Goal: Information Seeking & Learning: Learn about a topic

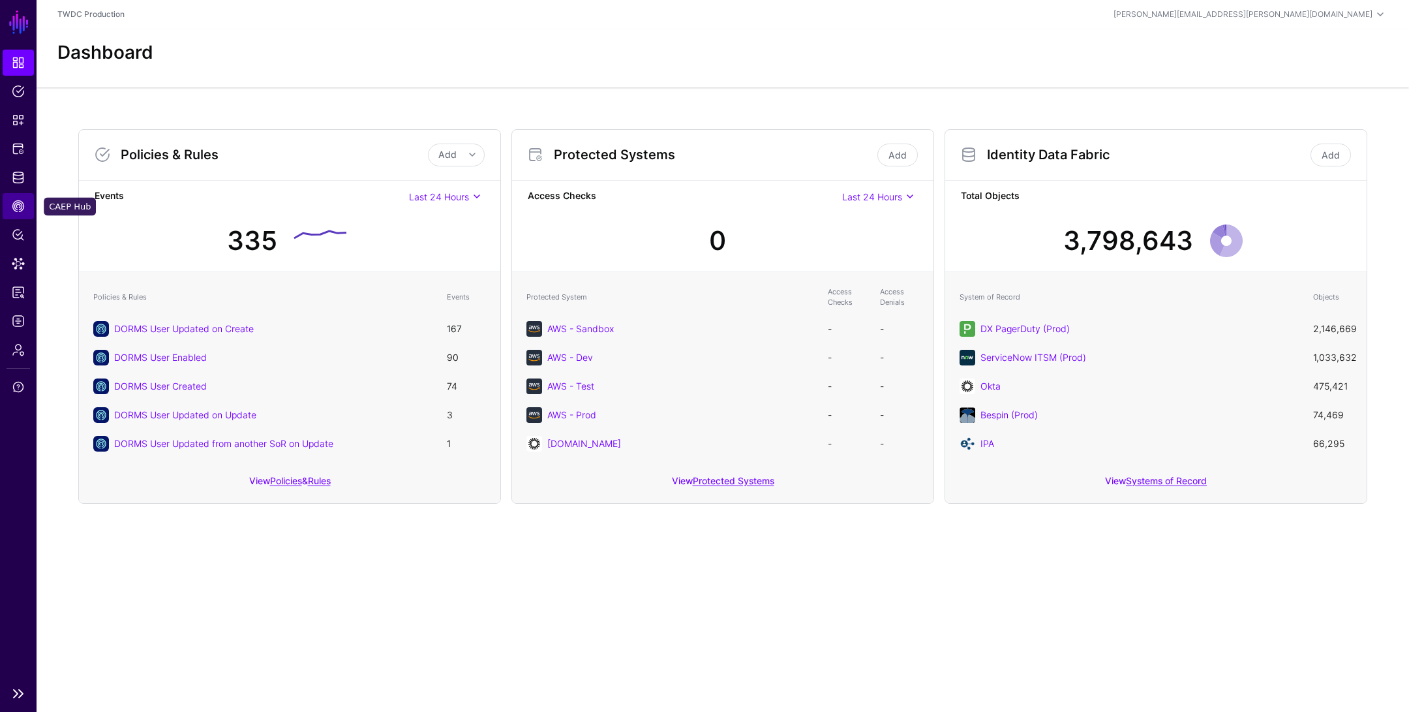
click at [14, 205] on span "CAEP Hub" at bounding box center [18, 206] width 13 height 13
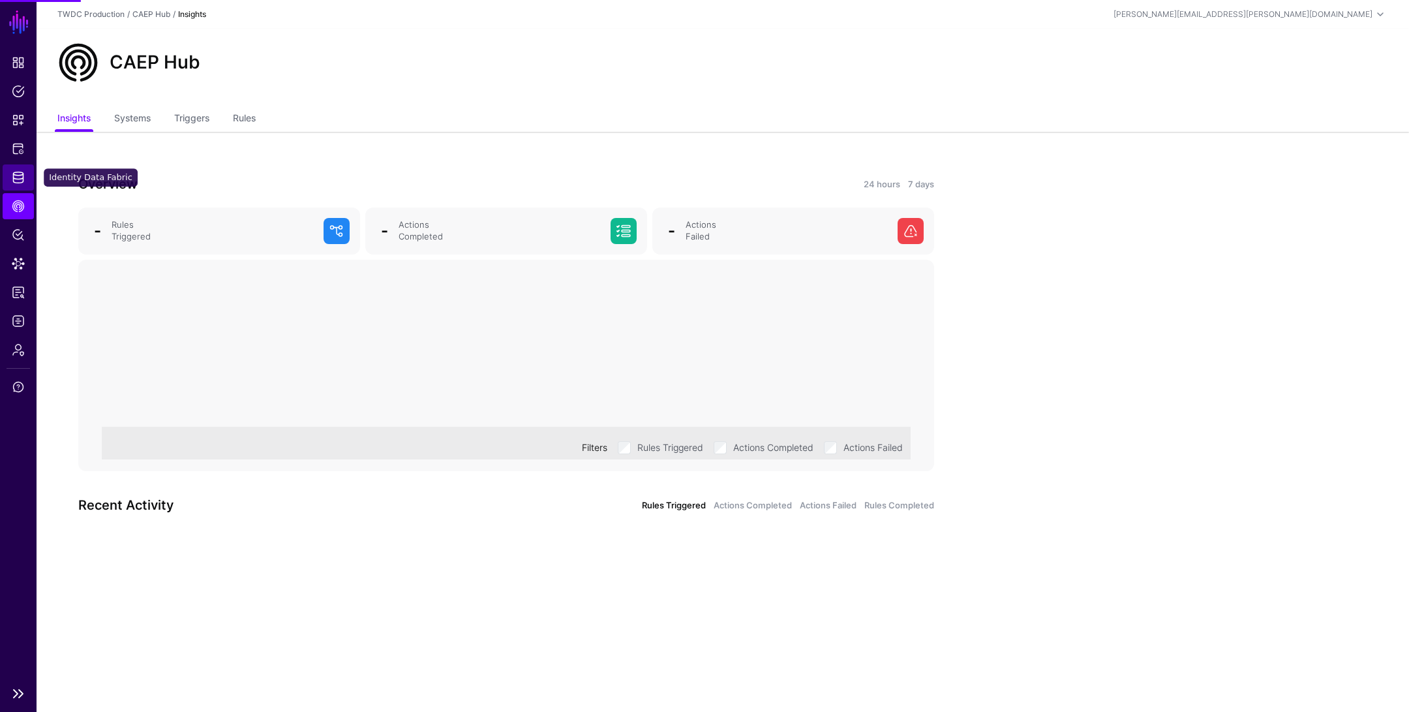
click at [21, 179] on span "Identity Data Fabric" at bounding box center [18, 177] width 13 height 13
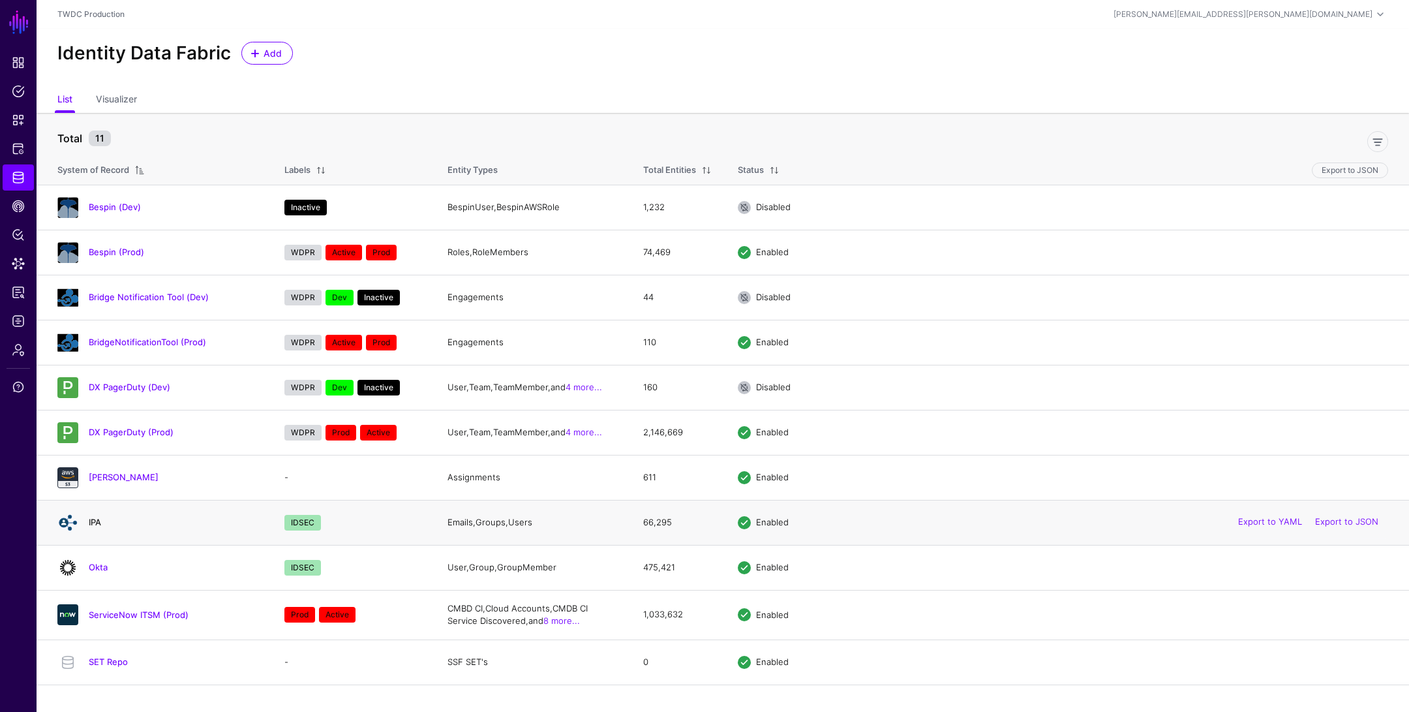
click at [95, 521] on link "IPA" at bounding box center [95, 522] width 12 height 10
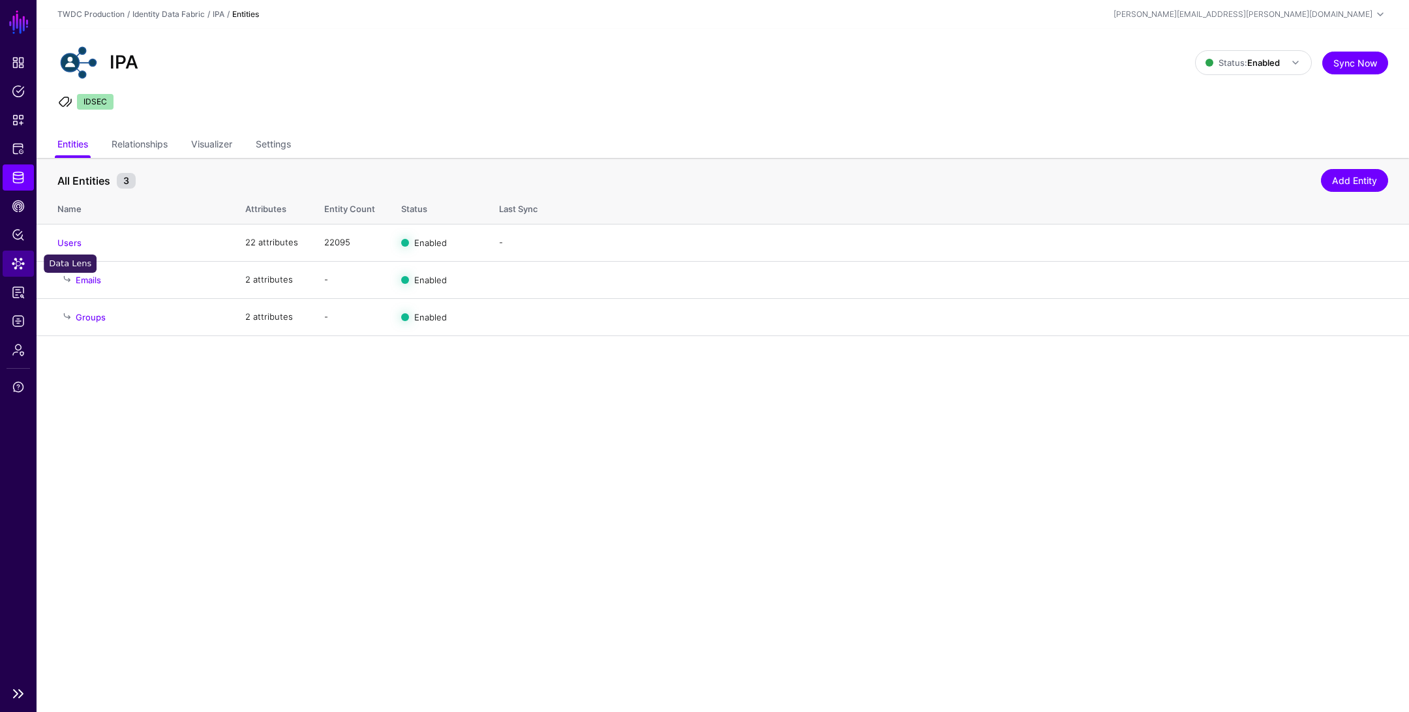
click at [18, 257] on span "Data Lens" at bounding box center [18, 263] width 13 height 13
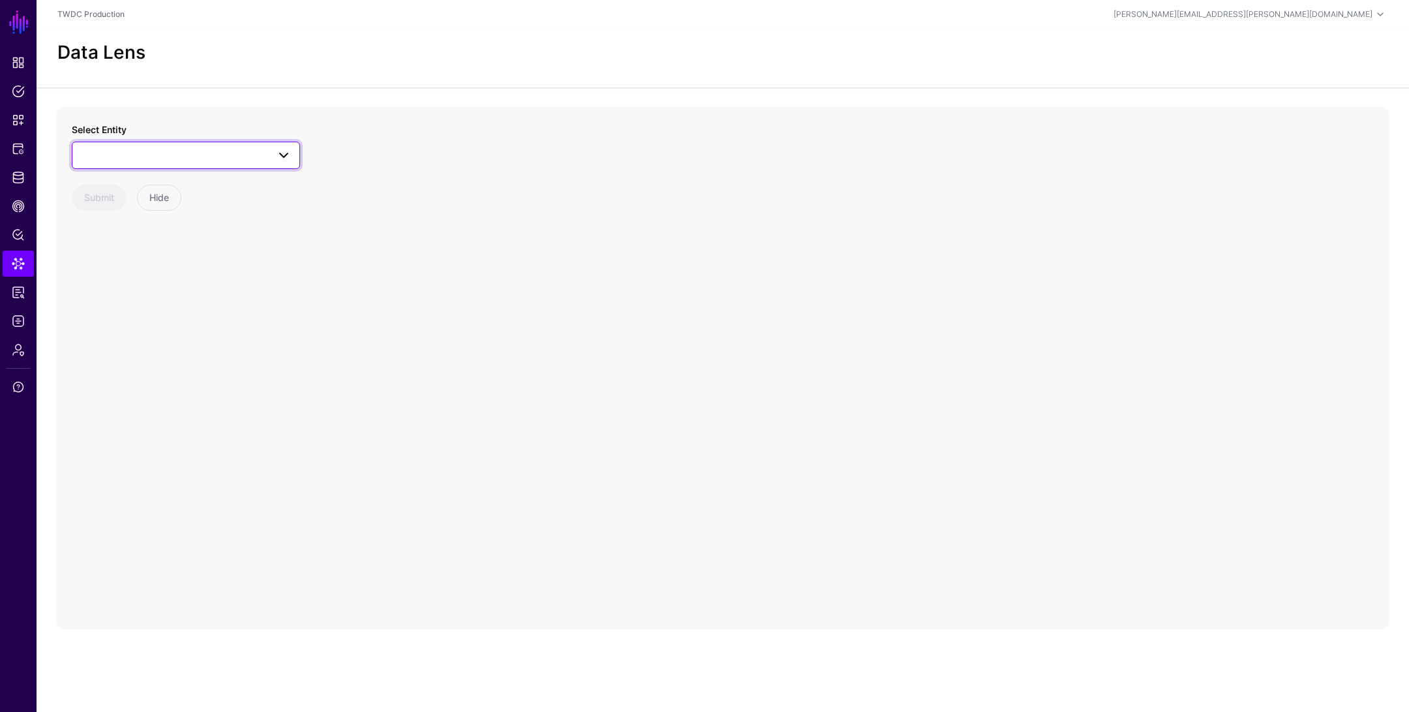
click at [256, 158] on span at bounding box center [185, 155] width 211 height 16
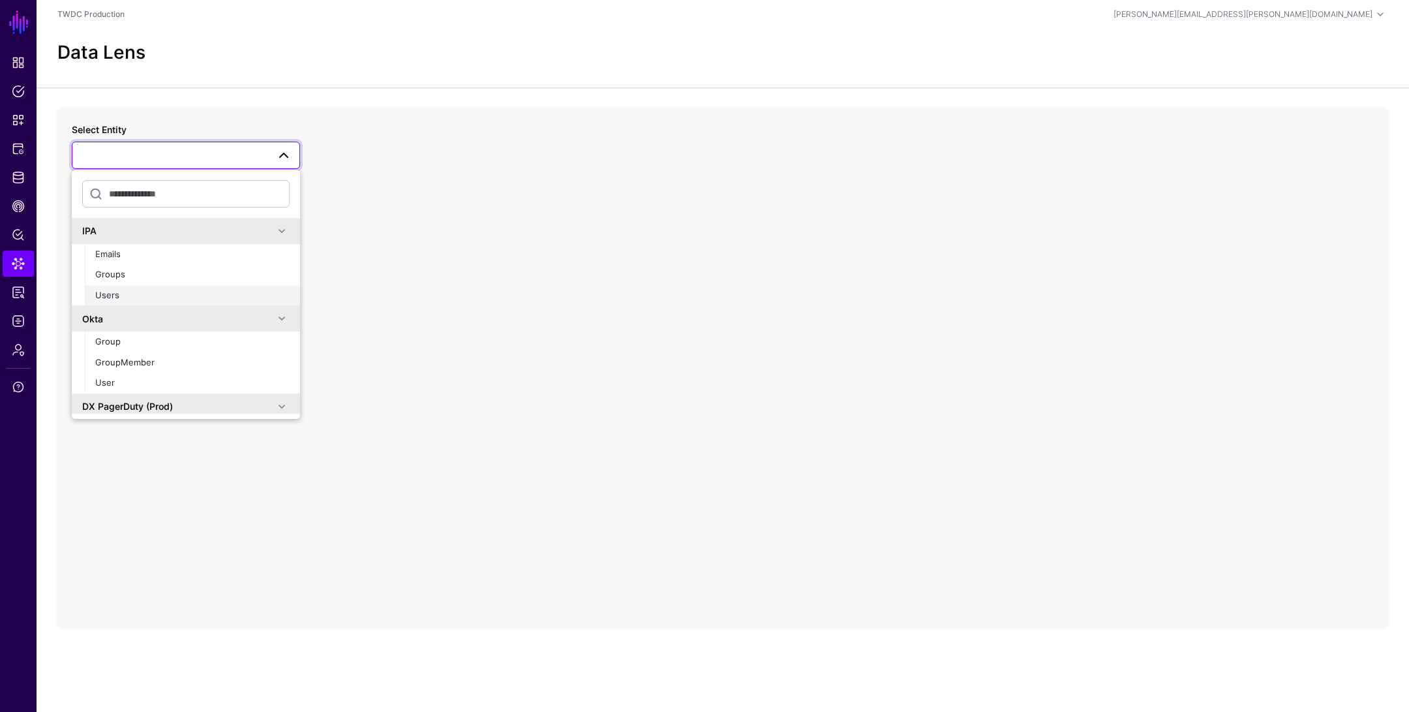
click at [202, 301] on button "Users" at bounding box center [192, 295] width 215 height 21
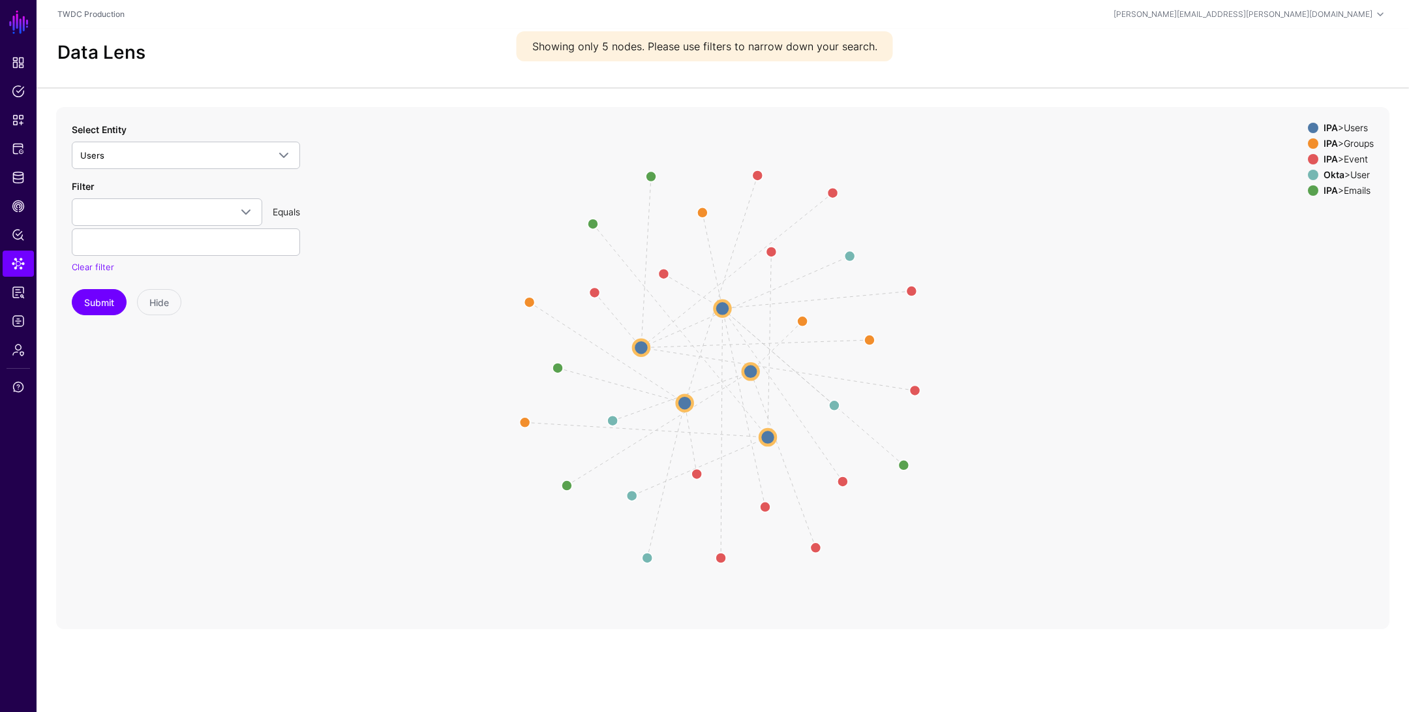
click at [643, 347] on circle at bounding box center [642, 347] width 16 height 16
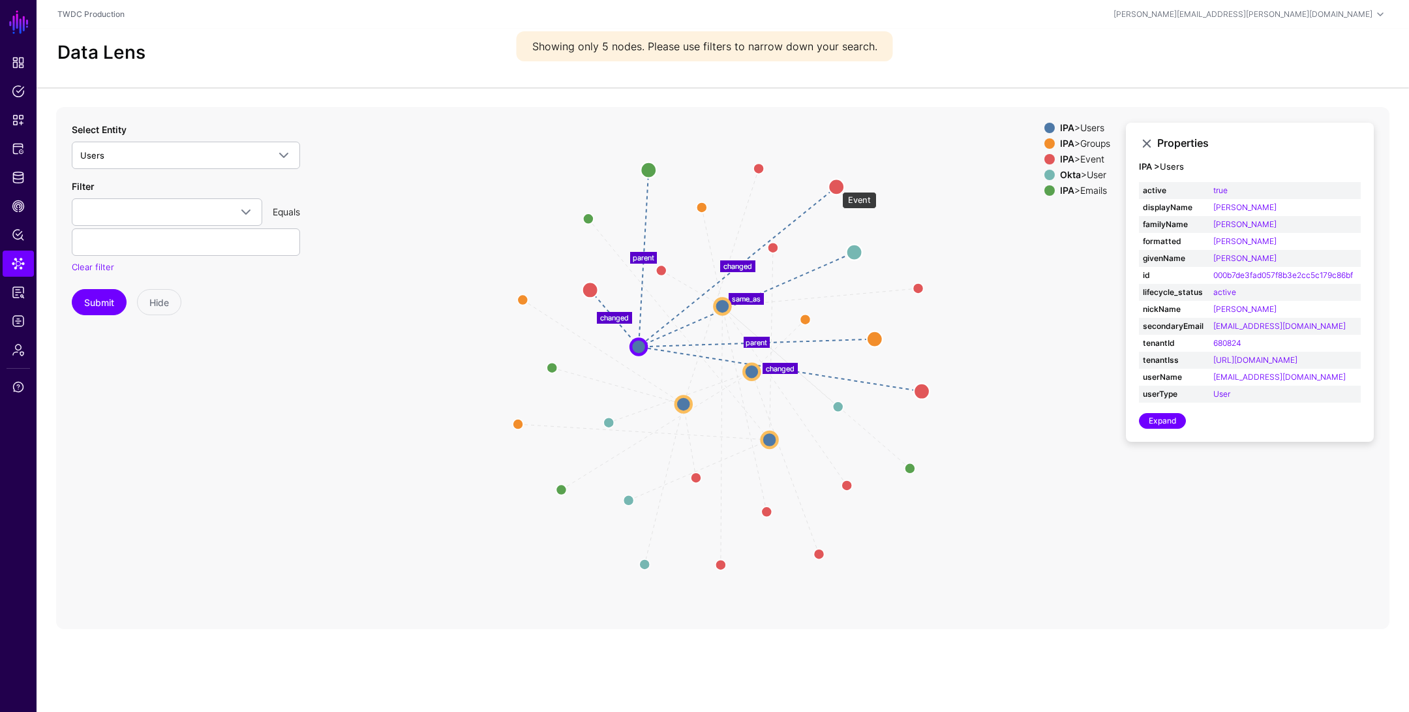
click at [836, 185] on circle at bounding box center [837, 187] width 16 height 16
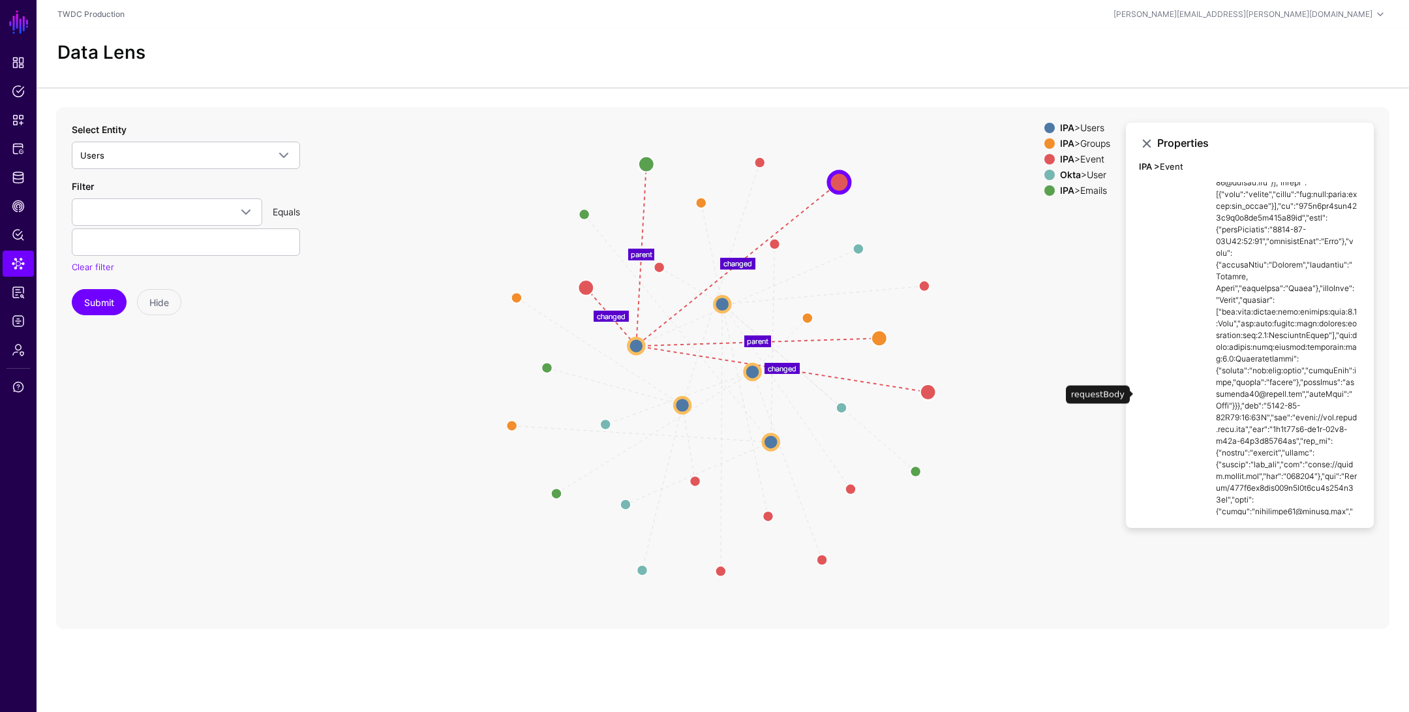
scroll to position [1054, 0]
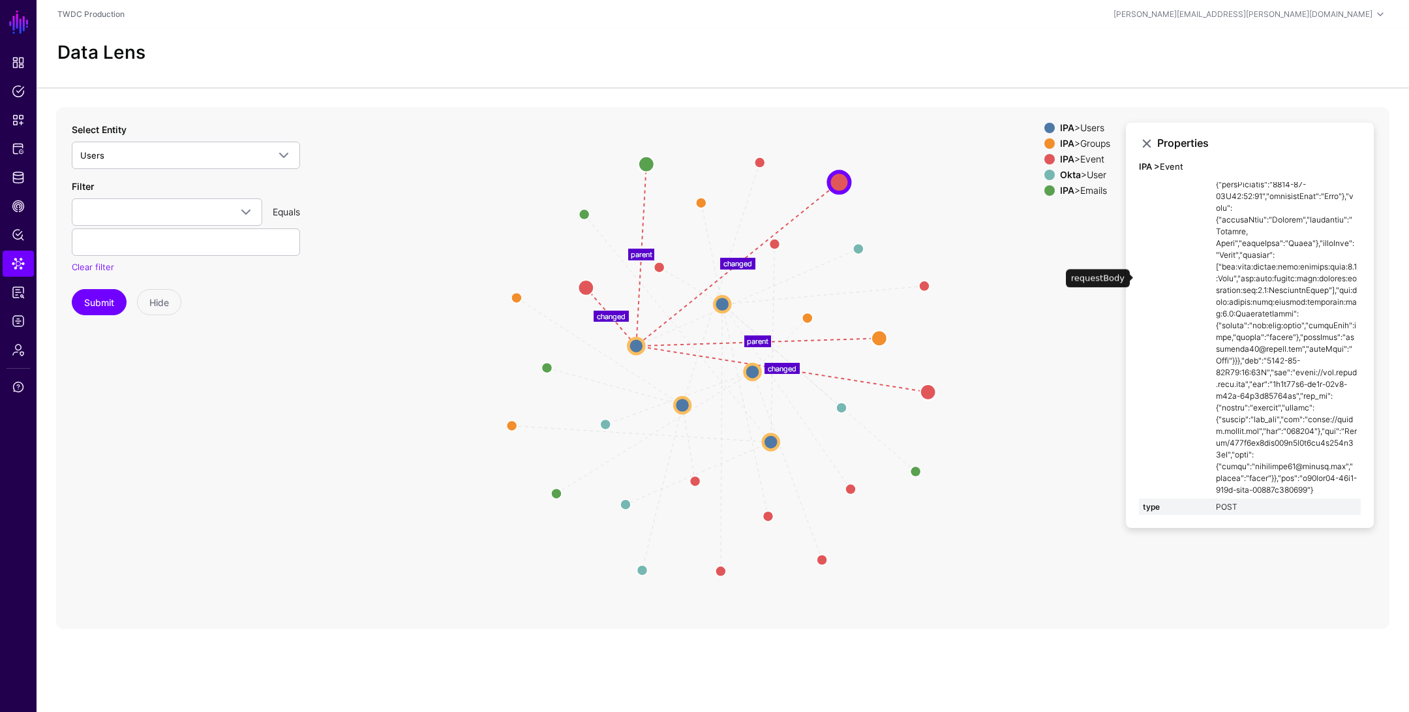
drag, startPoint x: 1215, startPoint y: 266, endPoint x: 1335, endPoint y: 483, distance: 248.8
click at [1335, 483] on td at bounding box center [1286, 279] width 149 height 440
copy td "{"aud":["[DOMAIN_NAME]"],"events":{"urn:ietf:params:SCIM:event:prov:create:full…"
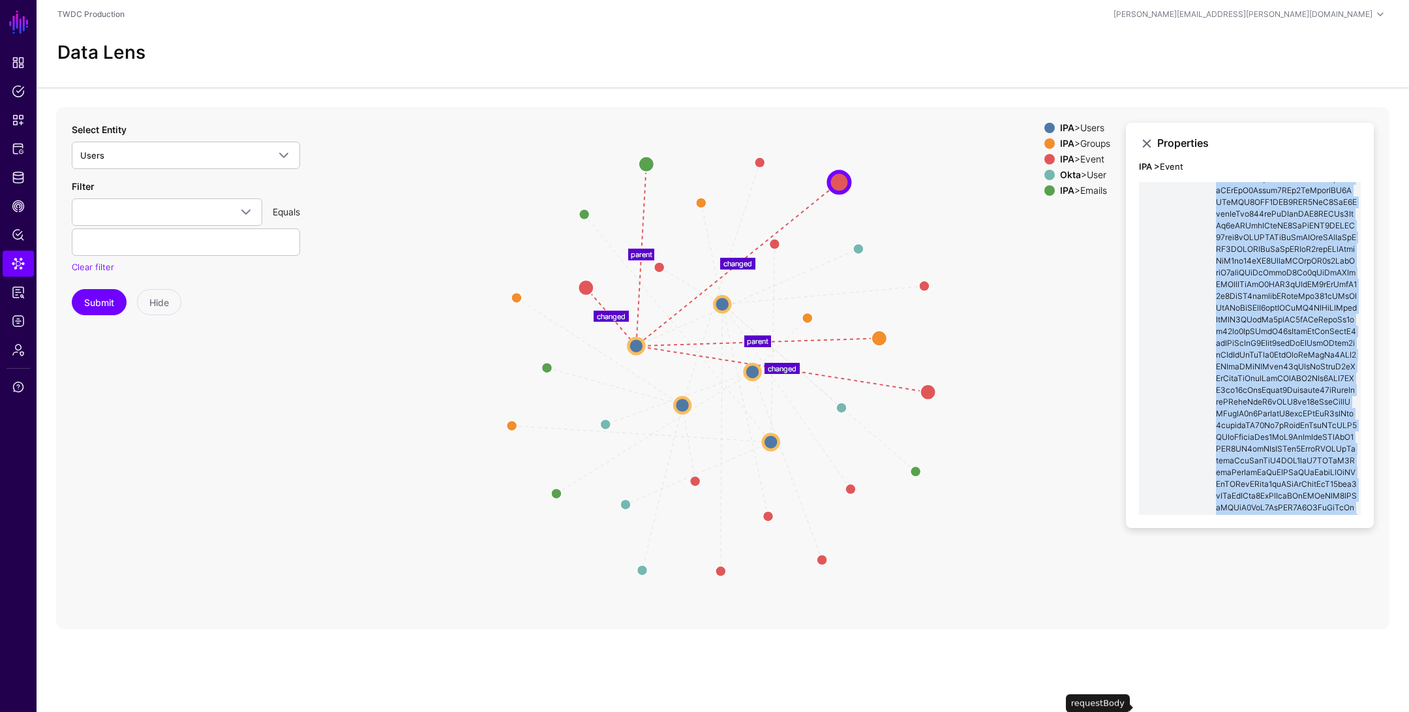
scroll to position [0, 0]
